Goal: Task Accomplishment & Management: Use online tool/utility

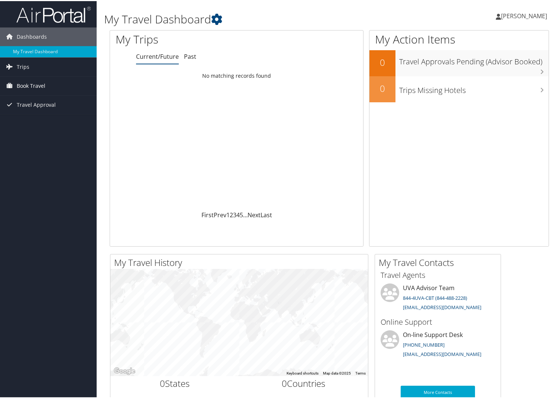
click at [26, 84] on span "Book Travel" at bounding box center [31, 84] width 29 height 19
click at [30, 121] on link "Book/Manage Online Trips" at bounding box center [48, 121] width 97 height 11
